Goal: Information Seeking & Learning: Learn about a topic

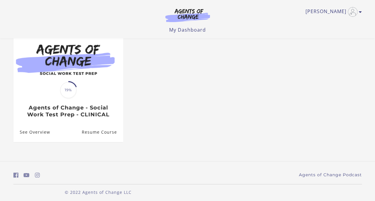
scroll to position [67, 0]
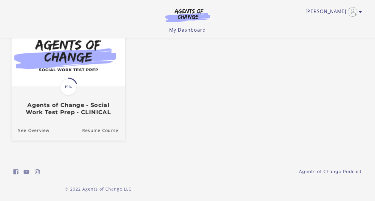
click at [56, 83] on img at bounding box center [67, 55] width 113 height 61
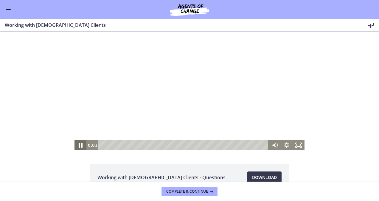
click at [76, 145] on icon "Pause" at bounding box center [80, 145] width 14 height 12
click at [79, 145] on icon "Play Video" at bounding box center [81, 145] width 4 height 5
click at [298, 144] on icon "Fullscreen" at bounding box center [299, 145] width 14 height 12
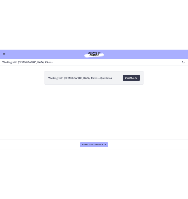
scroll to position [23, 0]
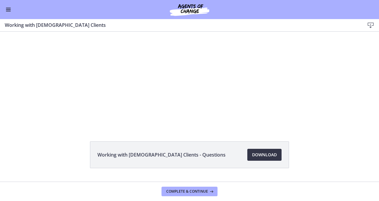
click at [263, 152] on span "Download Opens in a new window" at bounding box center [264, 154] width 25 height 7
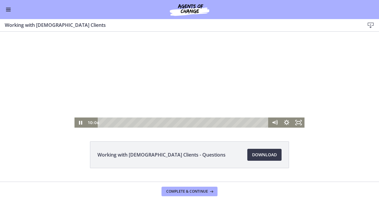
click at [178, 69] on div at bounding box center [190, 68] width 230 height 119
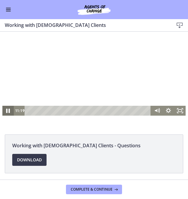
click at [6, 111] on icon "Pause" at bounding box center [8, 111] width 4 height 4
